Goal: Task Accomplishment & Management: Complete application form

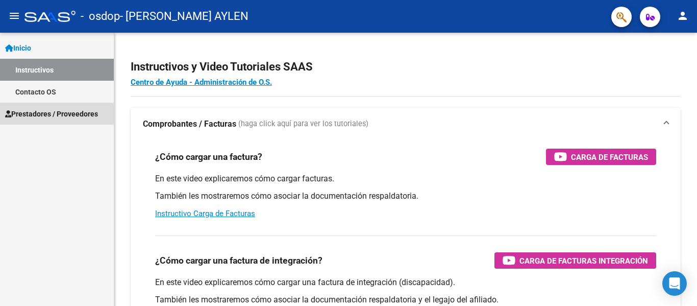
click at [48, 111] on span "Prestadores / Proveedores" at bounding box center [51, 113] width 93 height 11
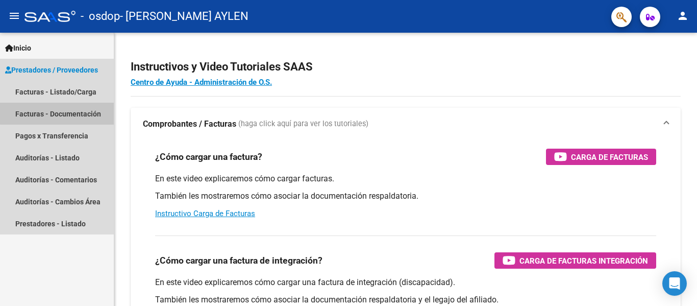
click at [81, 111] on link "Facturas - Documentación" at bounding box center [57, 114] width 114 height 22
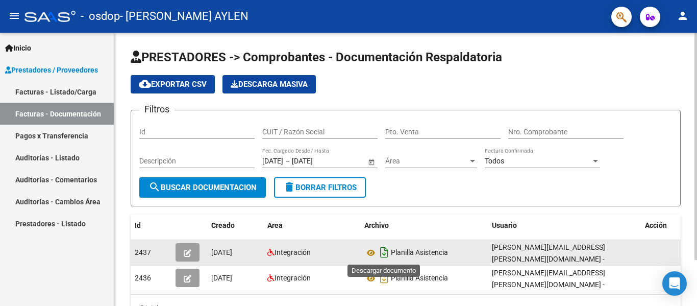
click at [383, 251] on icon "Descargar documento" at bounding box center [383, 252] width 13 height 16
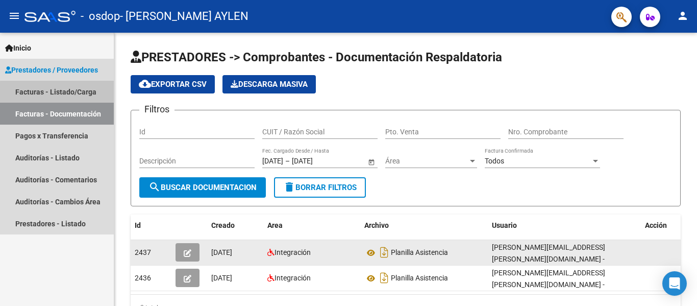
click at [60, 92] on link "Facturas - Listado/Carga" at bounding box center [57, 92] width 114 height 22
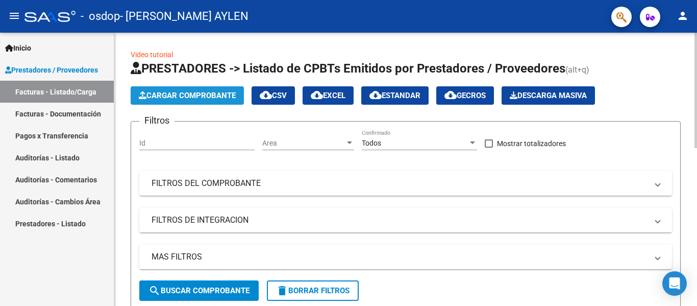
click at [155, 98] on span "Cargar Comprobante" at bounding box center [187, 95] width 97 height 9
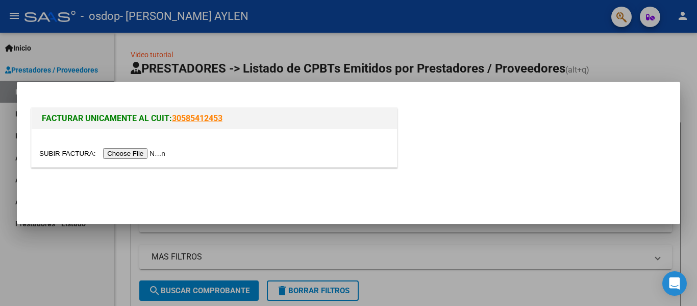
click at [146, 154] on input "file" at bounding box center [103, 153] width 129 height 11
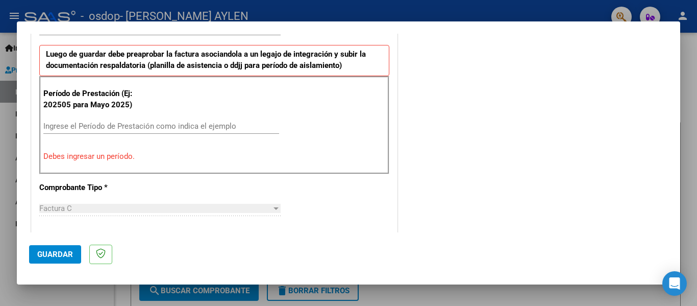
scroll to position [278, 0]
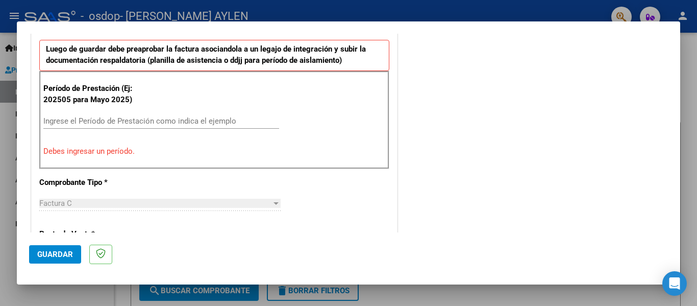
click at [103, 122] on input "Ingrese el Período de Prestación como indica el ejemplo" at bounding box center [161, 120] width 236 height 9
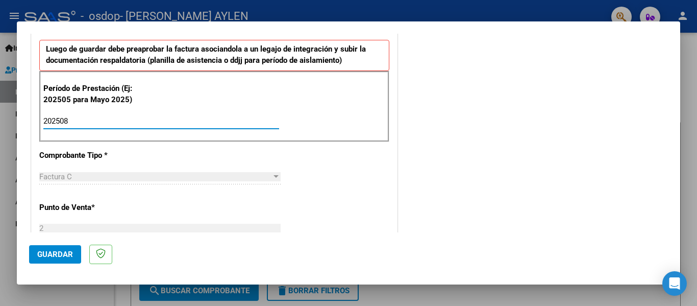
type input "202508"
click at [118, 204] on p "Punto de Venta *" at bounding box center [91, 207] width 105 height 12
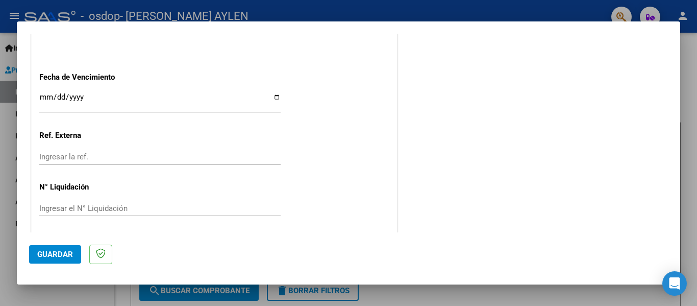
scroll to position [699, 0]
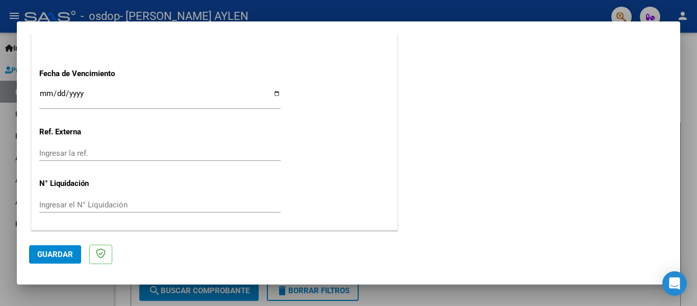
click at [59, 89] on div "Ingresar la fecha" at bounding box center [159, 98] width 241 height 22
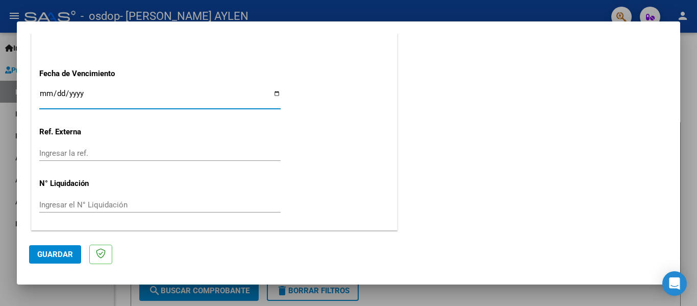
click at [77, 91] on input "Ingresar la fecha" at bounding box center [159, 97] width 241 height 16
click at [78, 102] on input "Ingresar la fecha" at bounding box center [159, 97] width 241 height 16
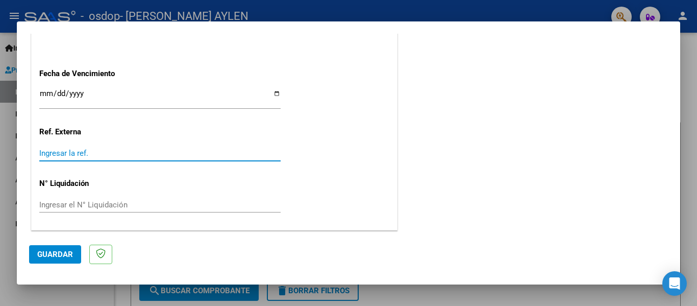
click at [75, 155] on input "Ingresar la ref." at bounding box center [159, 152] width 241 height 9
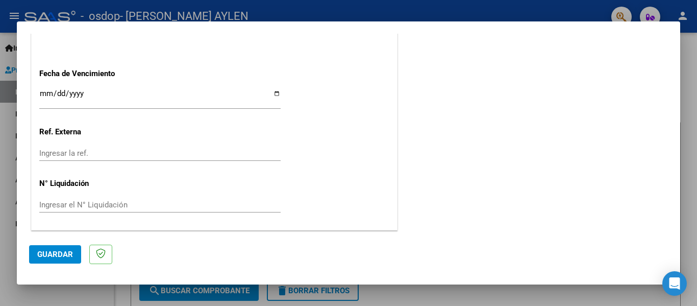
click at [87, 199] on div "Ingresar el N° Liquidación" at bounding box center [159, 204] width 241 height 15
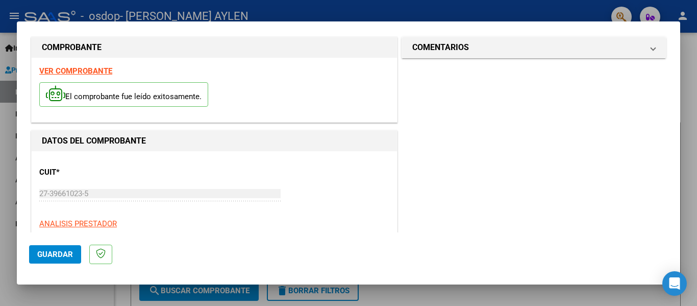
scroll to position [0, 0]
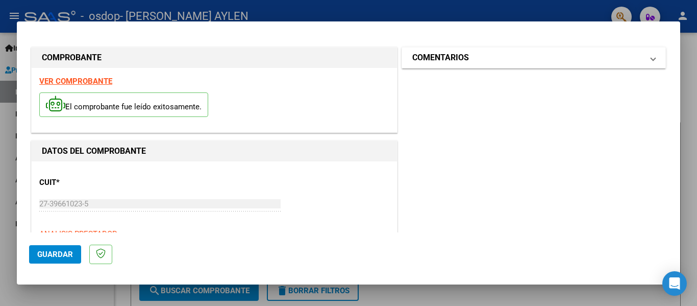
click at [651, 56] on span at bounding box center [653, 58] width 4 height 12
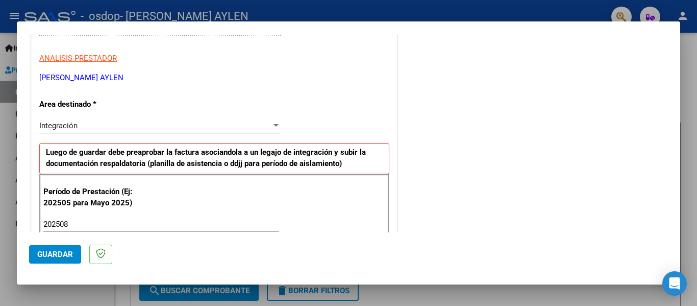
scroll to position [204, 0]
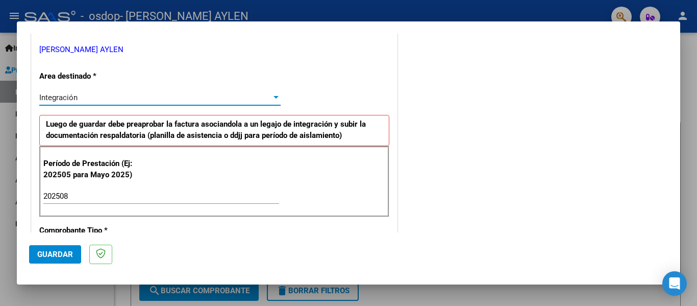
click at [275, 98] on div at bounding box center [275, 97] width 5 height 3
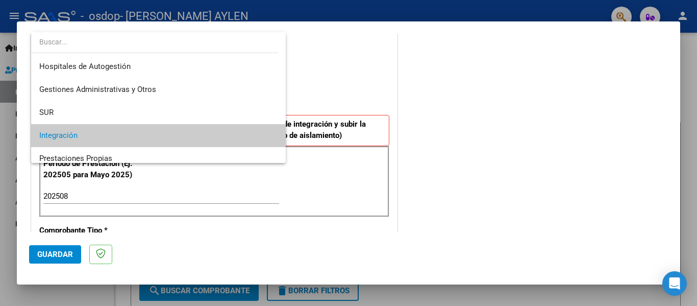
scroll to position [38, 0]
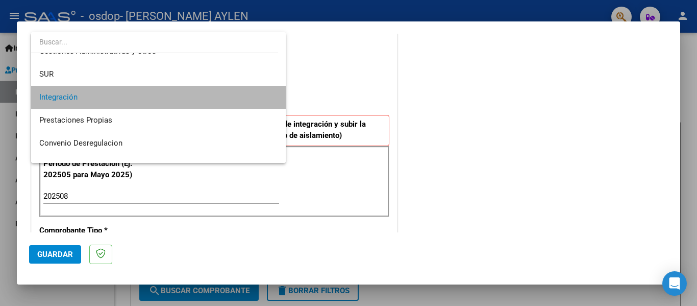
click at [246, 94] on span "Integración" at bounding box center [158, 97] width 238 height 23
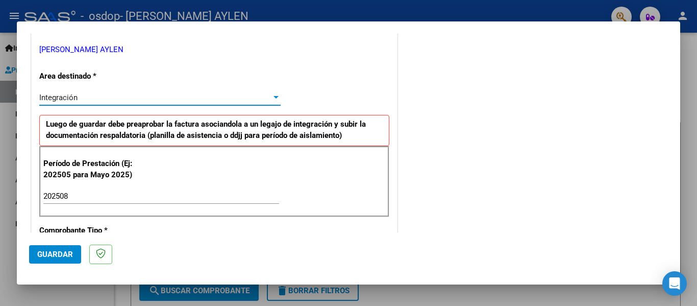
click at [66, 257] on span "Guardar" at bounding box center [55, 253] width 36 height 9
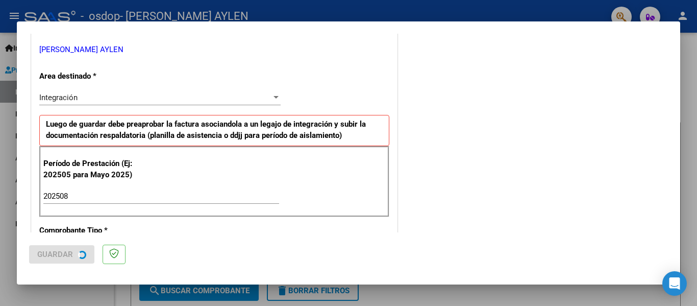
scroll to position [0, 0]
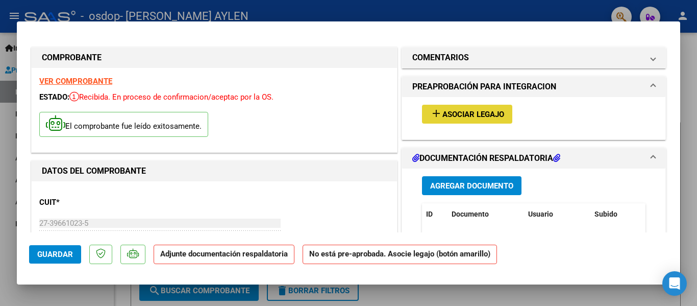
click at [469, 111] on span "Asociar Legajo" at bounding box center [473, 114] width 62 height 9
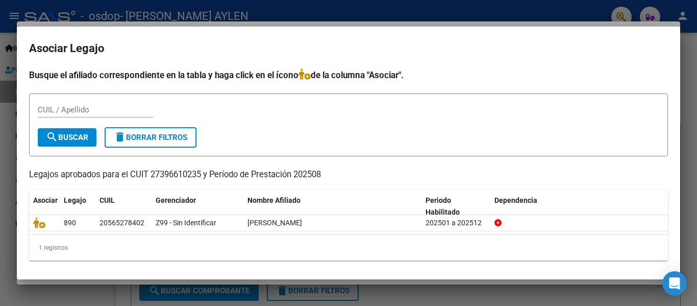
scroll to position [2, 0]
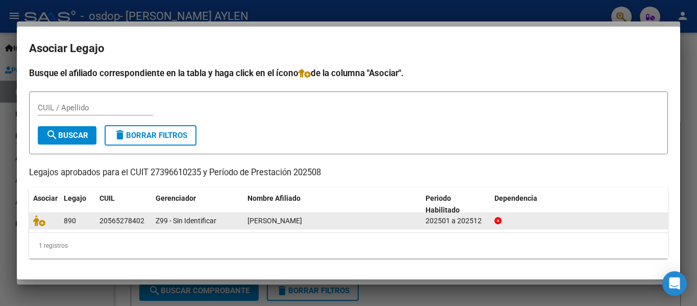
click at [62, 218] on datatable-body-cell "890" at bounding box center [78, 221] width 36 height 16
click at [42, 220] on icon at bounding box center [39, 220] width 12 height 11
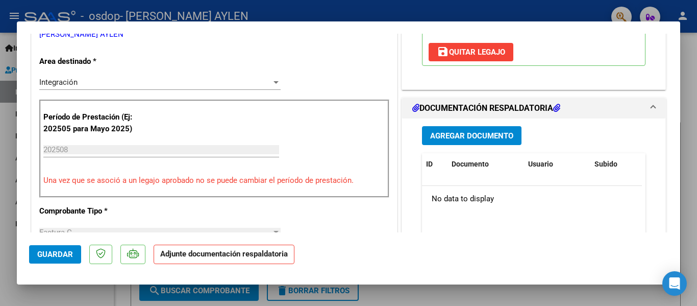
scroll to position [236, 0]
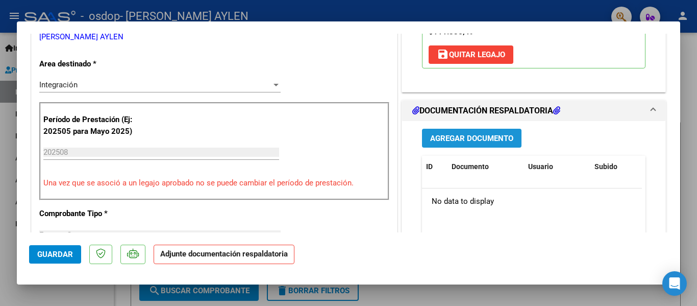
click at [457, 139] on span "Agregar Documento" at bounding box center [471, 138] width 83 height 9
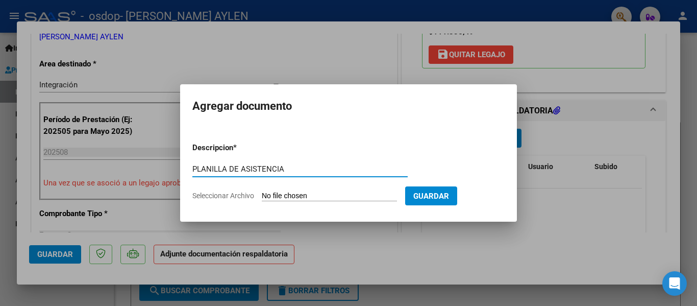
type input "PLANILLA DE ASISTENCIA"
click at [322, 192] on input "Seleccionar Archivo" at bounding box center [329, 196] width 135 height 10
type input "C:\fakepath\CamScanner [DATE] 20.24.pdf"
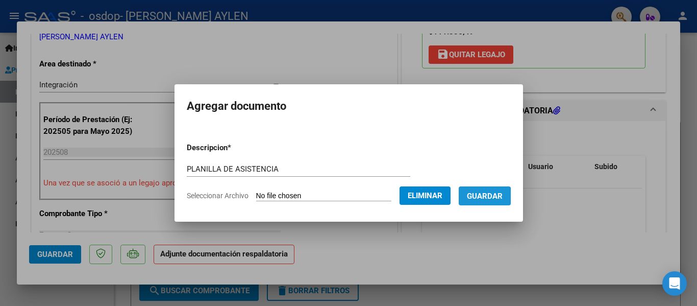
click at [478, 197] on span "Guardar" at bounding box center [485, 195] width 36 height 9
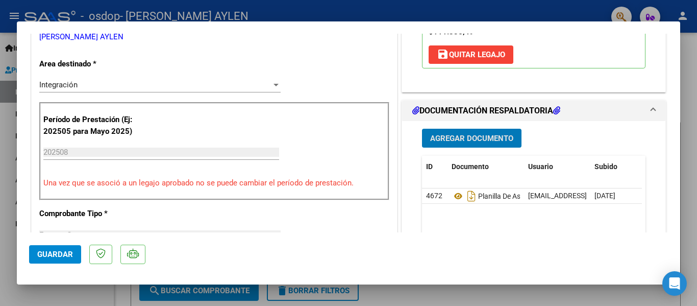
click at [45, 255] on span "Guardar" at bounding box center [55, 253] width 36 height 9
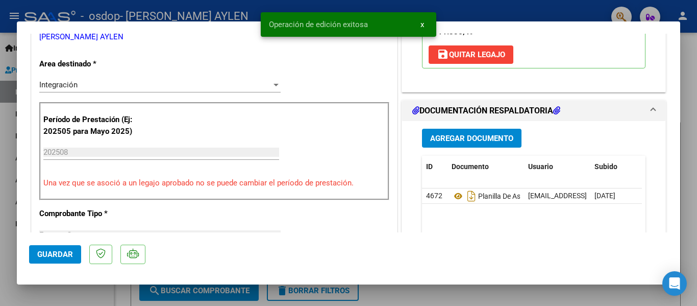
click at [498, 298] on div at bounding box center [348, 153] width 697 height 306
type input "$ 0,00"
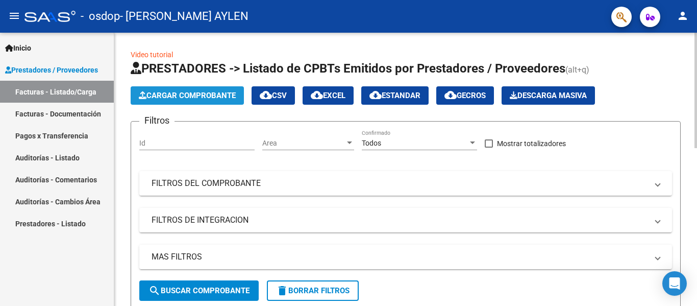
click at [237, 100] on button "Cargar Comprobante" at bounding box center [187, 95] width 113 height 18
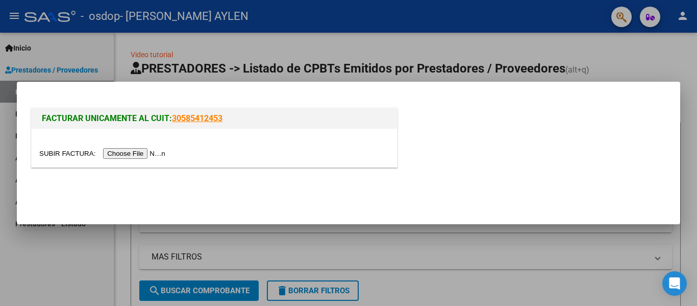
click at [137, 153] on input "file" at bounding box center [103, 153] width 129 height 11
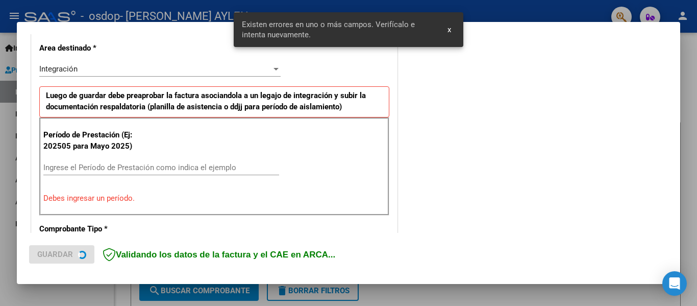
scroll to position [237, 0]
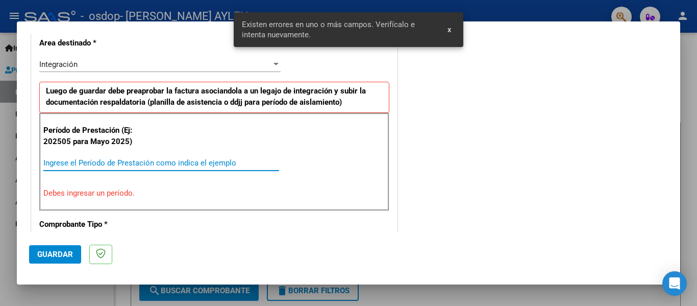
click at [191, 162] on input "Ingrese el Período de Prestación como indica el ejemplo" at bounding box center [161, 162] width 236 height 9
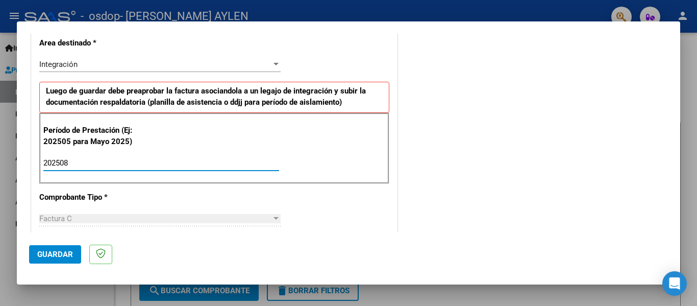
type input "202508"
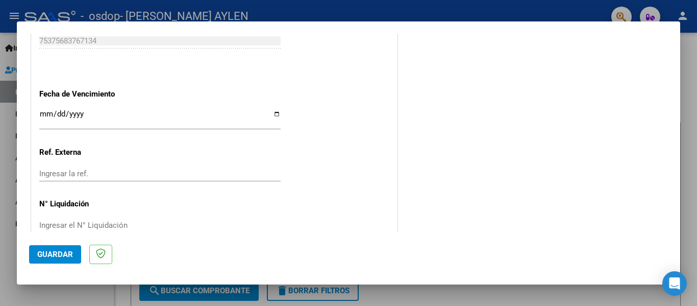
scroll to position [699, 0]
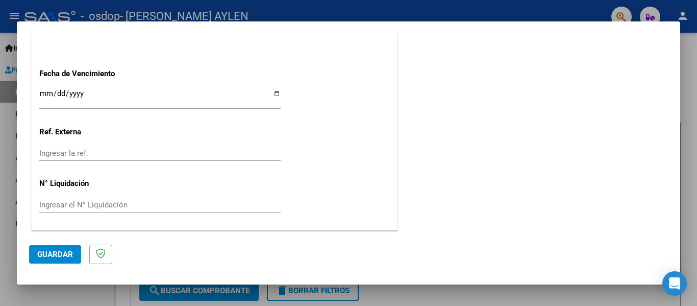
click at [67, 246] on button "Guardar" at bounding box center [55, 254] width 52 height 18
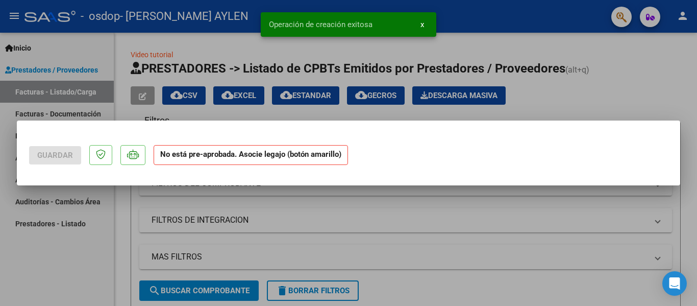
scroll to position [0, 0]
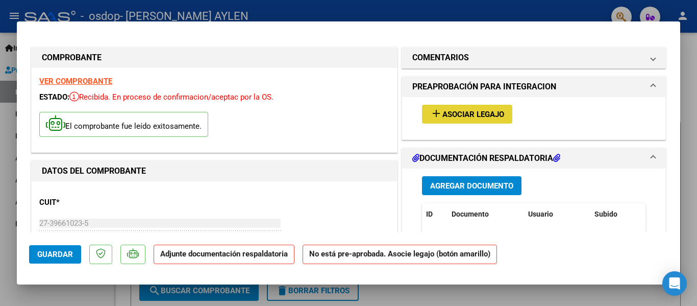
click at [444, 111] on span "Asociar Legajo" at bounding box center [473, 114] width 62 height 9
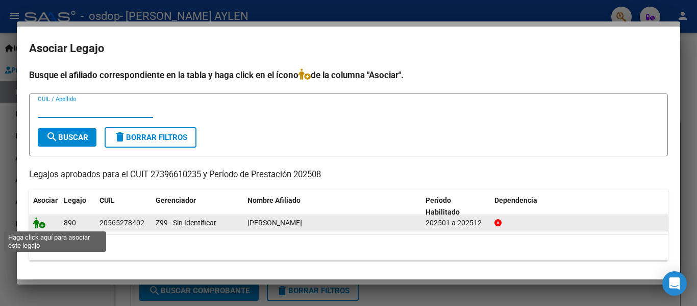
click at [35, 225] on icon at bounding box center [39, 222] width 12 height 11
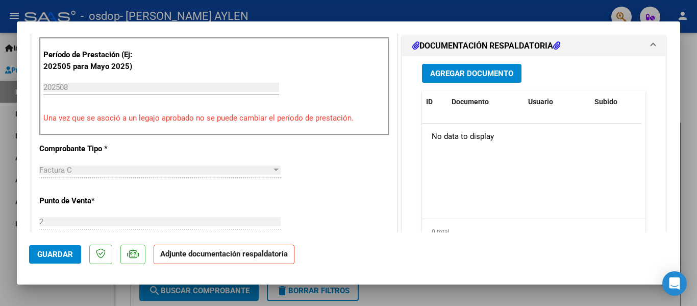
scroll to position [303, 0]
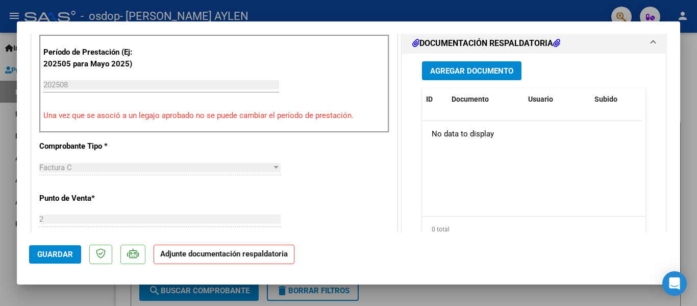
click at [478, 67] on span "Agregar Documento" at bounding box center [471, 70] width 83 height 9
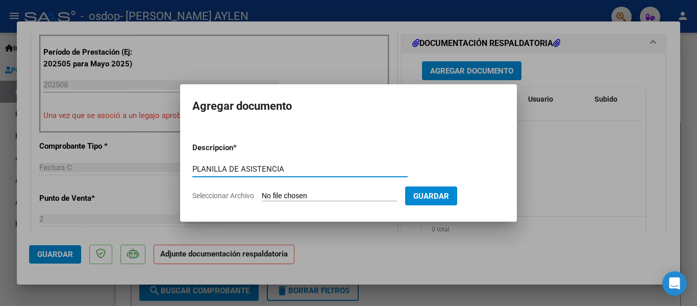
type input "PLANILLA DE ASISTENCIA"
click at [219, 197] on span "Seleccionar Archivo" at bounding box center [223, 195] width 62 height 8
click at [262, 197] on input "Seleccionar Archivo" at bounding box center [329, 196] width 135 height 10
type input "C:\fakepath\CamScanner [DATE] 20.26.pdf"
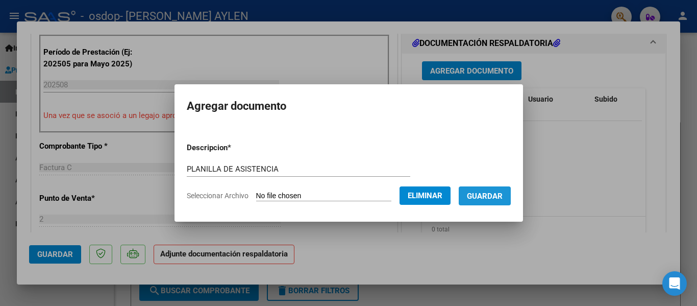
click at [502, 200] on span "Guardar" at bounding box center [485, 195] width 36 height 9
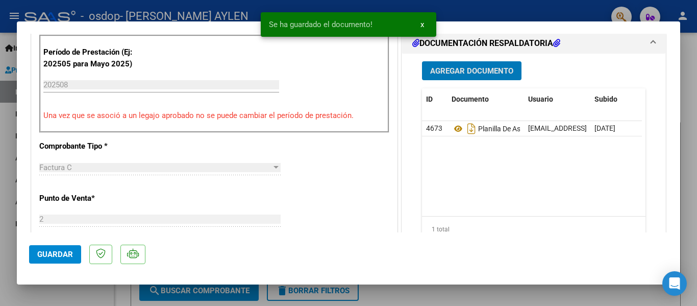
click at [50, 258] on span "Guardar" at bounding box center [55, 253] width 36 height 9
click at [558, 301] on div at bounding box center [348, 153] width 697 height 306
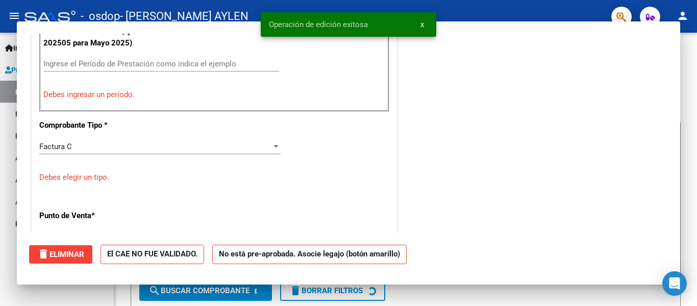
scroll to position [0, 0]
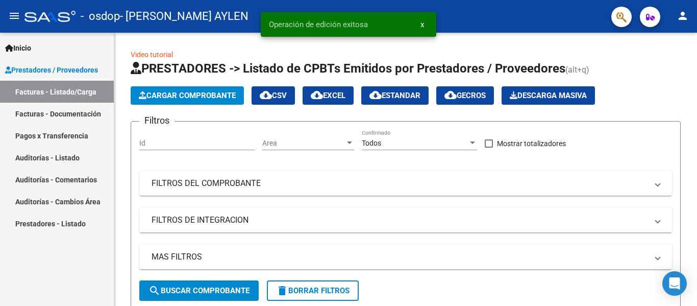
click at [93, 108] on link "Facturas - Documentación" at bounding box center [57, 114] width 114 height 22
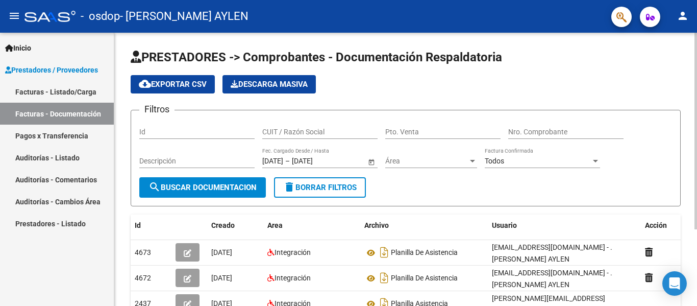
click at [696, 125] on div at bounding box center [695, 131] width 3 height 196
